Goal: Information Seeking & Learning: Learn about a topic

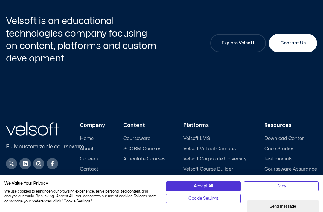
scroll to position [428, 0]
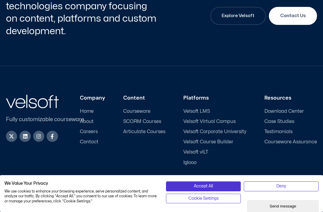
click at [193, 165] on span "Iglooo" at bounding box center [189, 162] width 13 height 6
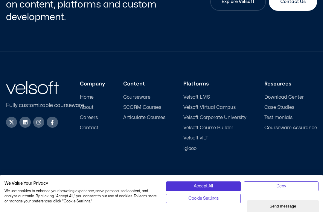
click at [190, 120] on span "Velsoft Corporate University" at bounding box center [214, 118] width 63 height 6
click at [192, 116] on span "Velsoft Corporate University" at bounding box center [214, 118] width 63 height 6
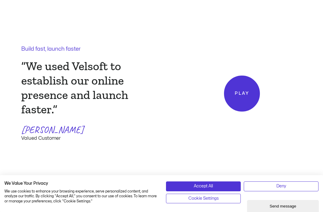
scroll to position [648, 0]
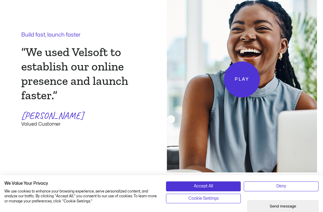
click at [0, 80] on div "Build fast, launch faster “We used Velsoft to establish our online presence and…" at bounding box center [161, 79] width 323 height 243
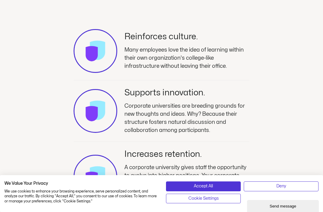
scroll to position [929, 0]
